Goal: Task Accomplishment & Management: Manage account settings

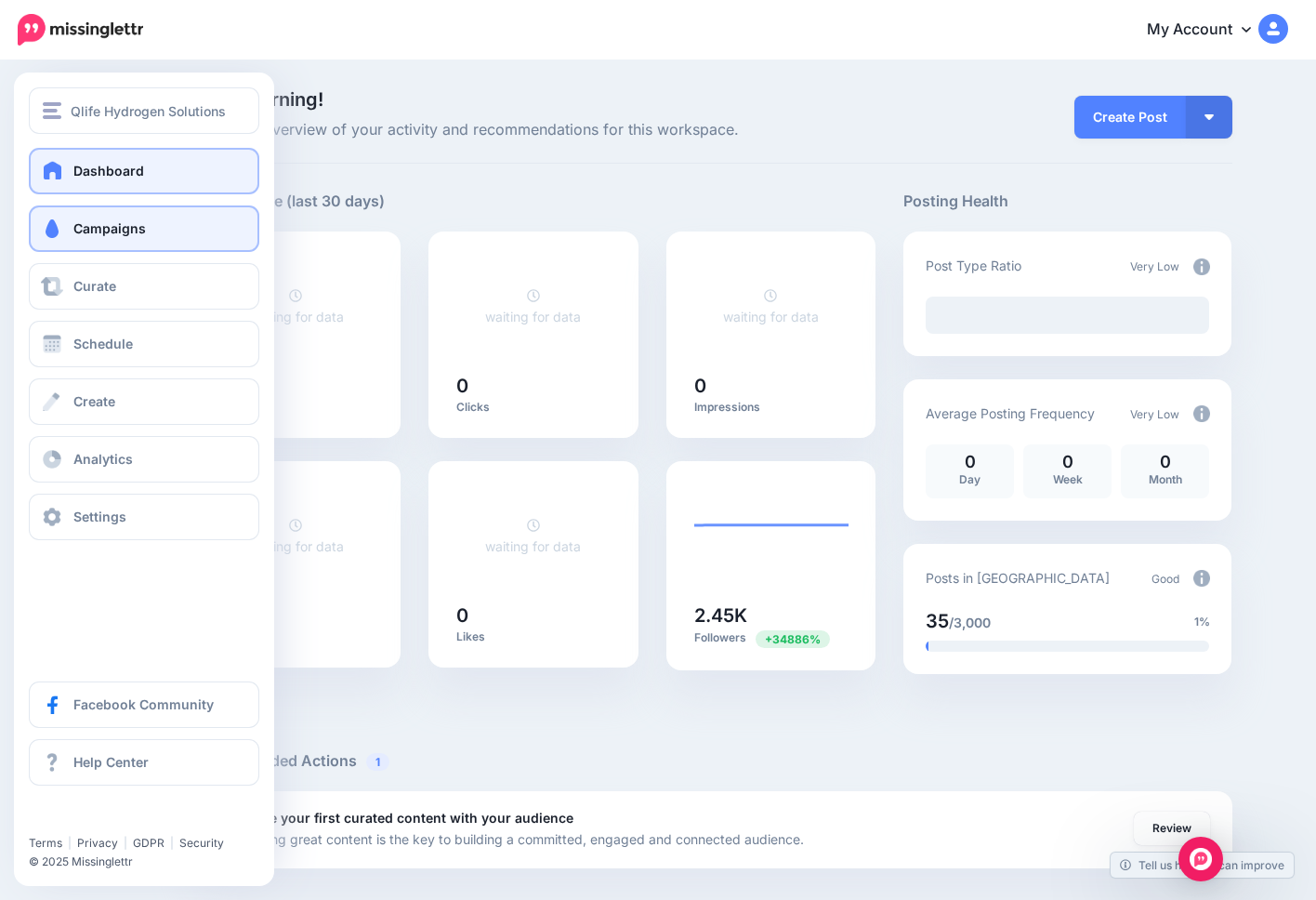
click at [139, 237] on link "Campaigns" at bounding box center [144, 228] width 230 height 46
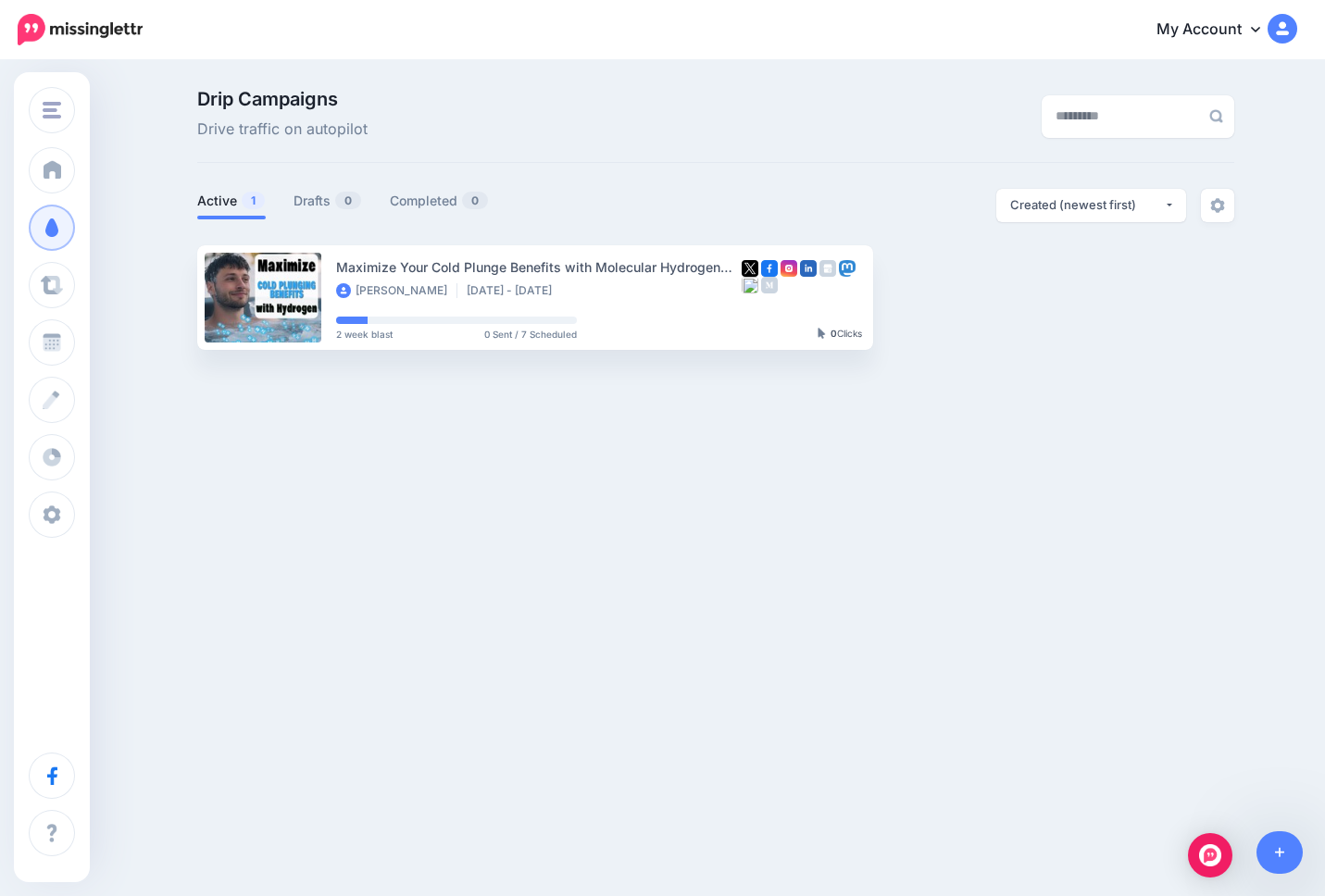
click at [751, 511] on div "Qlife Hydrogen Solutions Qlife Hydrogen Solutions [GEOGRAPHIC_DATA] Add Workspa…" at bounding box center [662, 299] width 1325 height 474
drag, startPoint x: 759, startPoint y: 117, endPoint x: 820, endPoint y: 25, distance: 110.4
click at [773, 98] on div "Drip Campaigns Drive traffic on autopilot" at bounding box center [538, 116] width 710 height 52
click at [584, 603] on div "Qlife Hydrogen Solutions Qlife Hydrogen Solutions [GEOGRAPHIC_DATA] Add Workspa…" at bounding box center [662, 448] width 1325 height 896
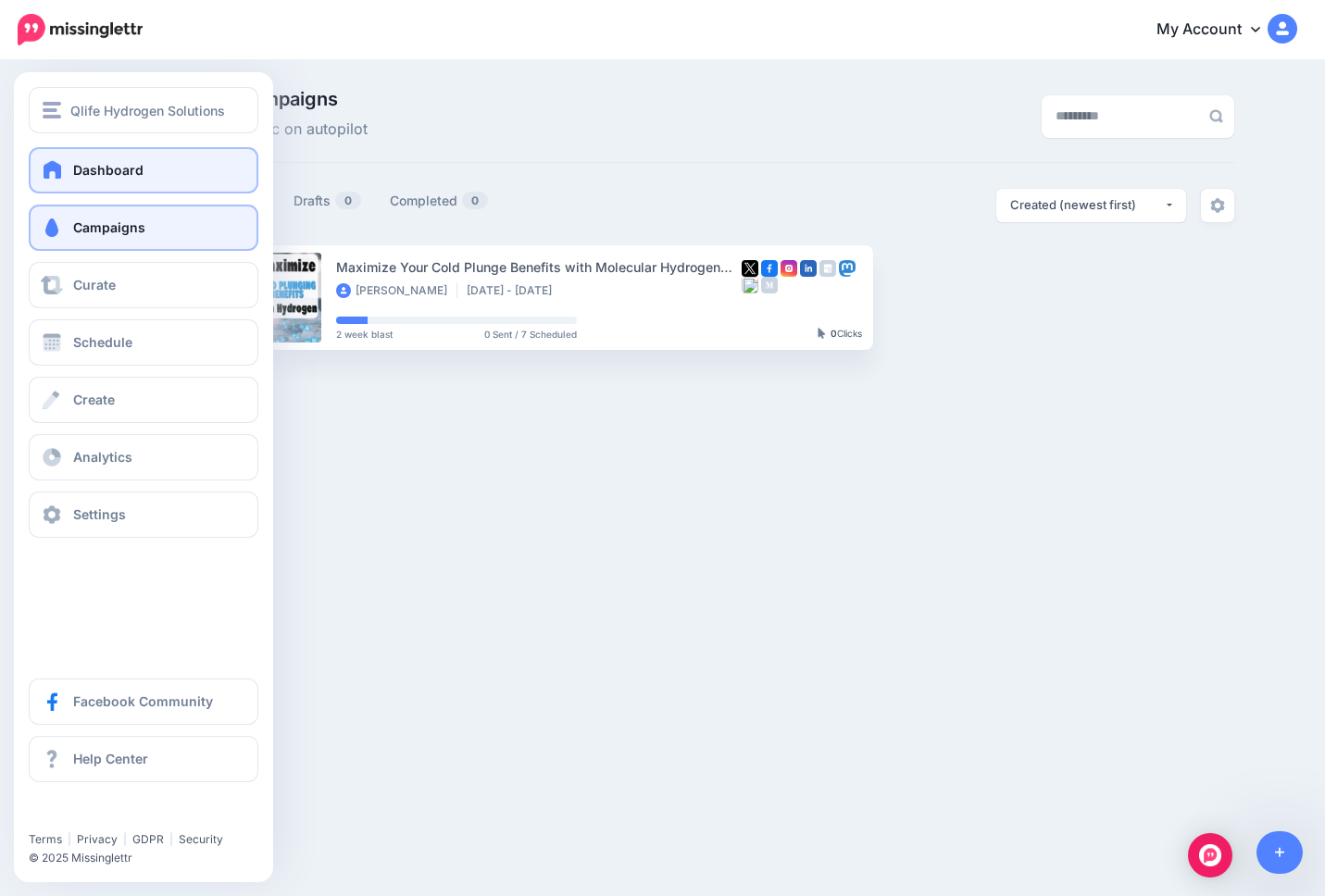
click at [59, 166] on span at bounding box center [53, 169] width 24 height 18
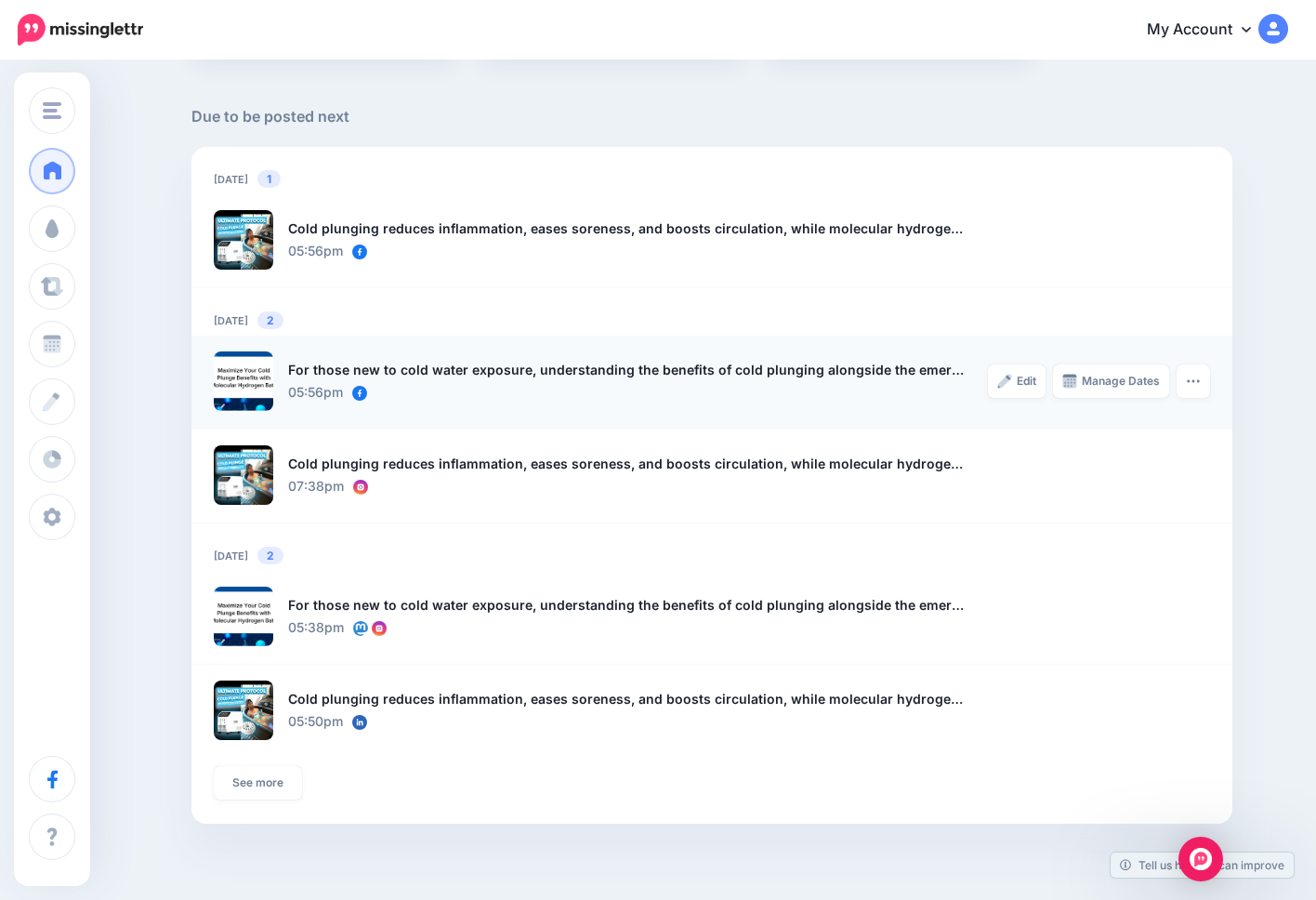
scroll to position [1322, 0]
